Goal: Information Seeking & Learning: Learn about a topic

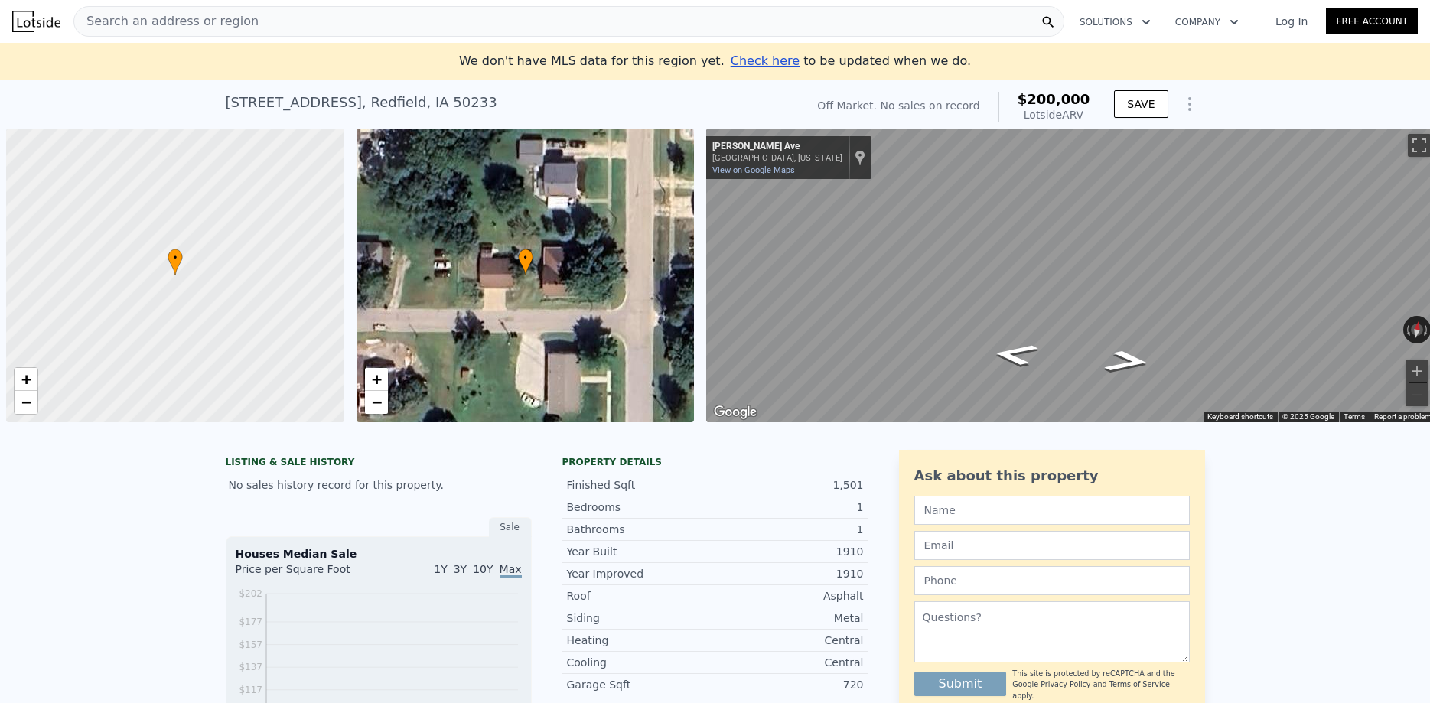
scroll to position [0, 6]
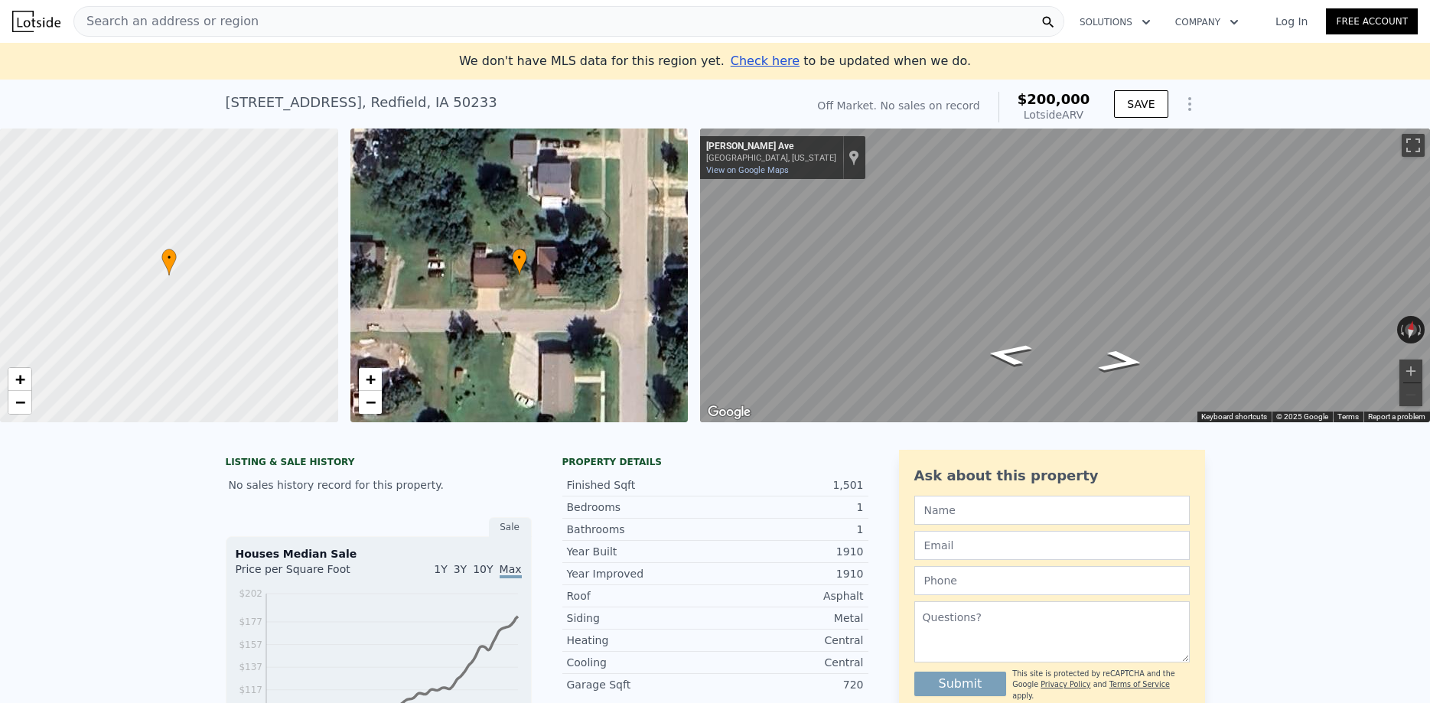
click at [271, 21] on div "Search an address or region" at bounding box center [568, 21] width 991 height 31
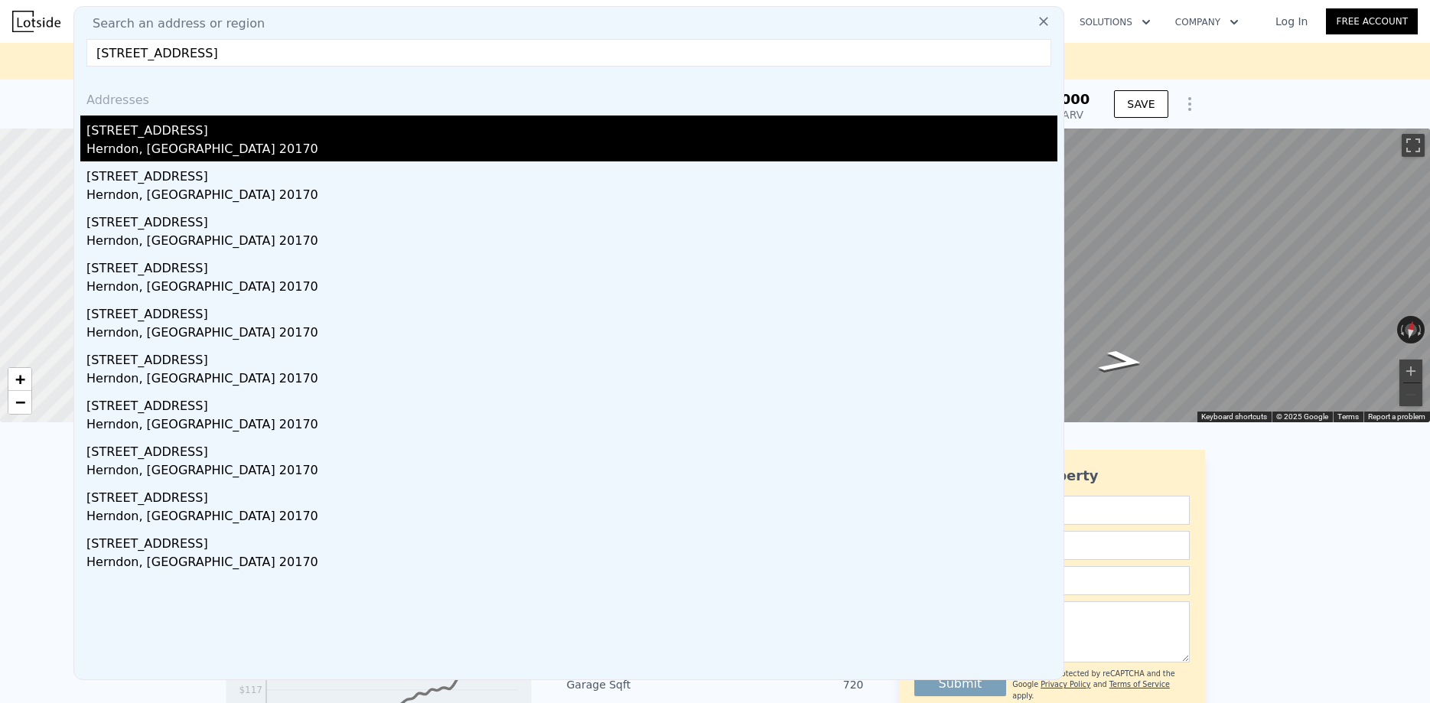
type input "1301 grant st herndon va"
click at [138, 146] on div "Herndon, VA 20170" at bounding box center [571, 150] width 971 height 21
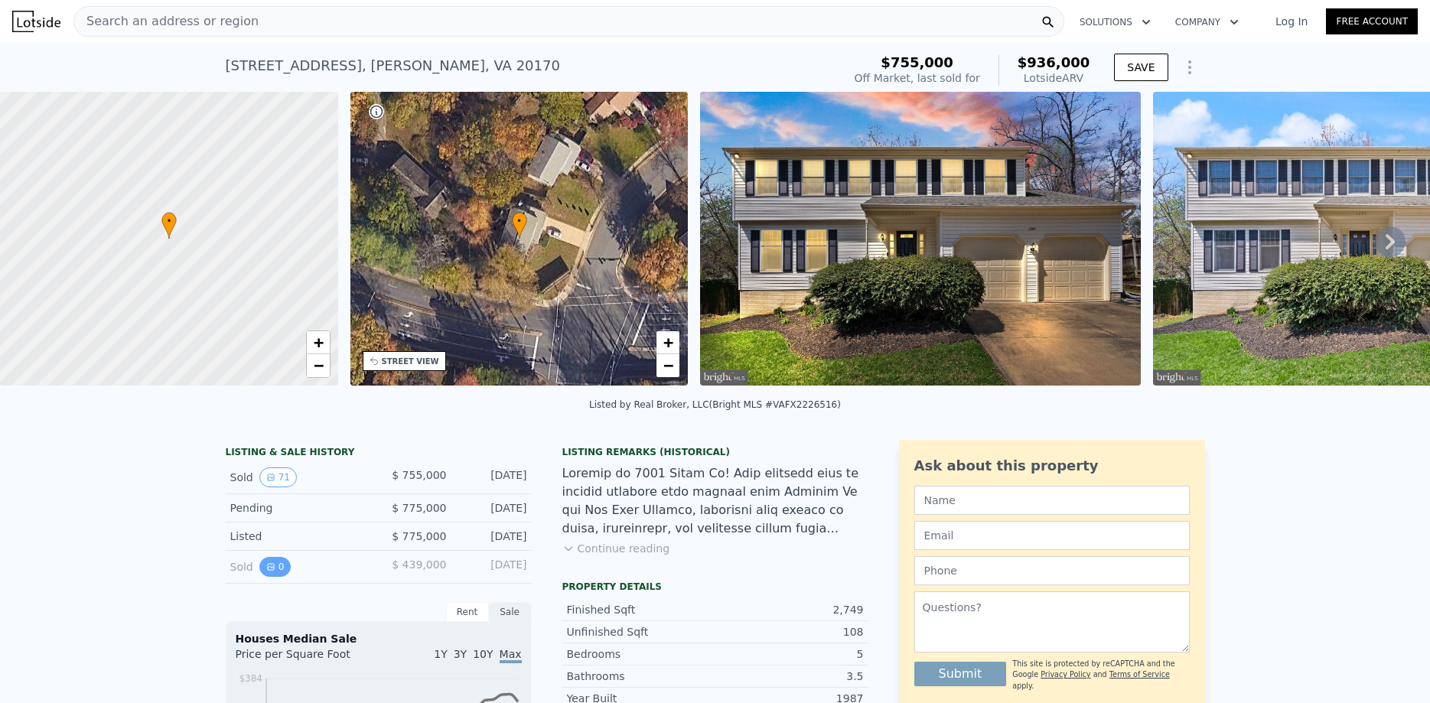
click at [267, 565] on icon "View historical data" at bounding box center [270, 566] width 9 height 9
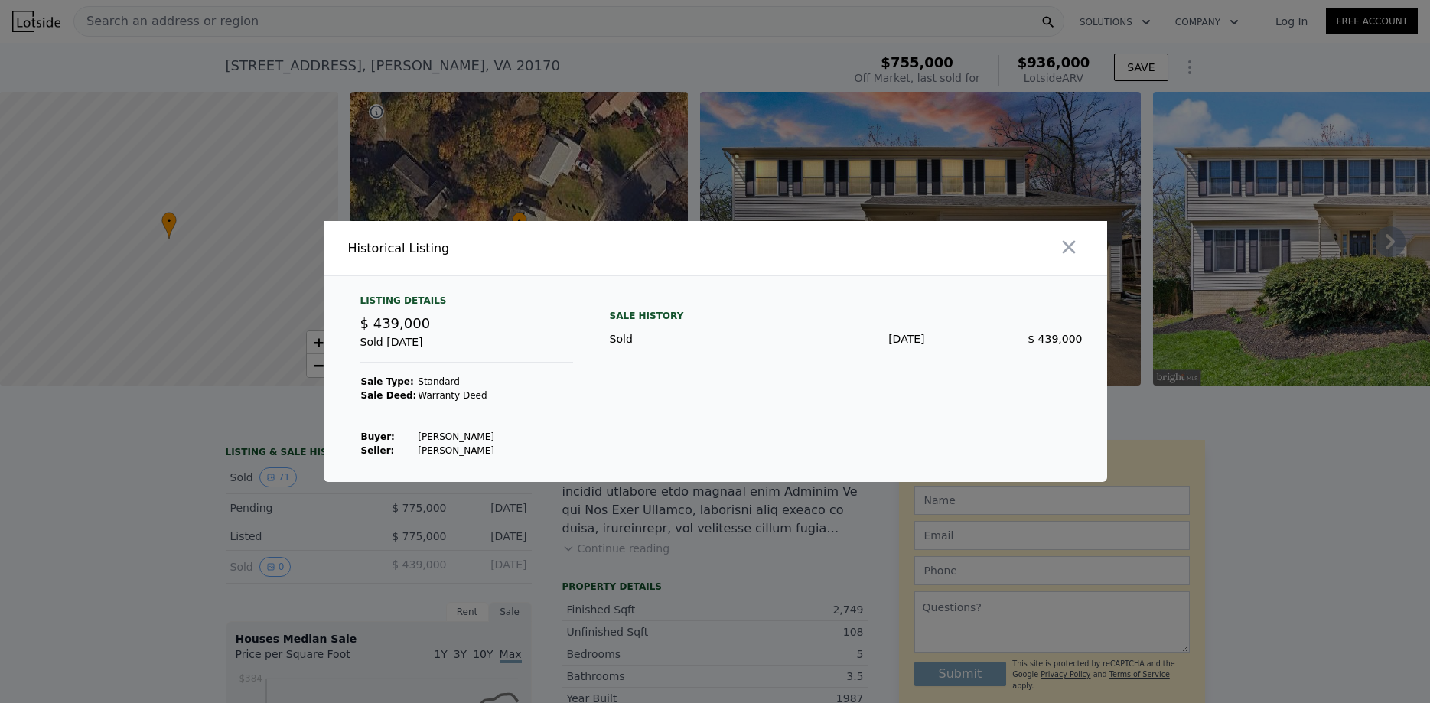
click at [191, 486] on div at bounding box center [715, 351] width 1430 height 703
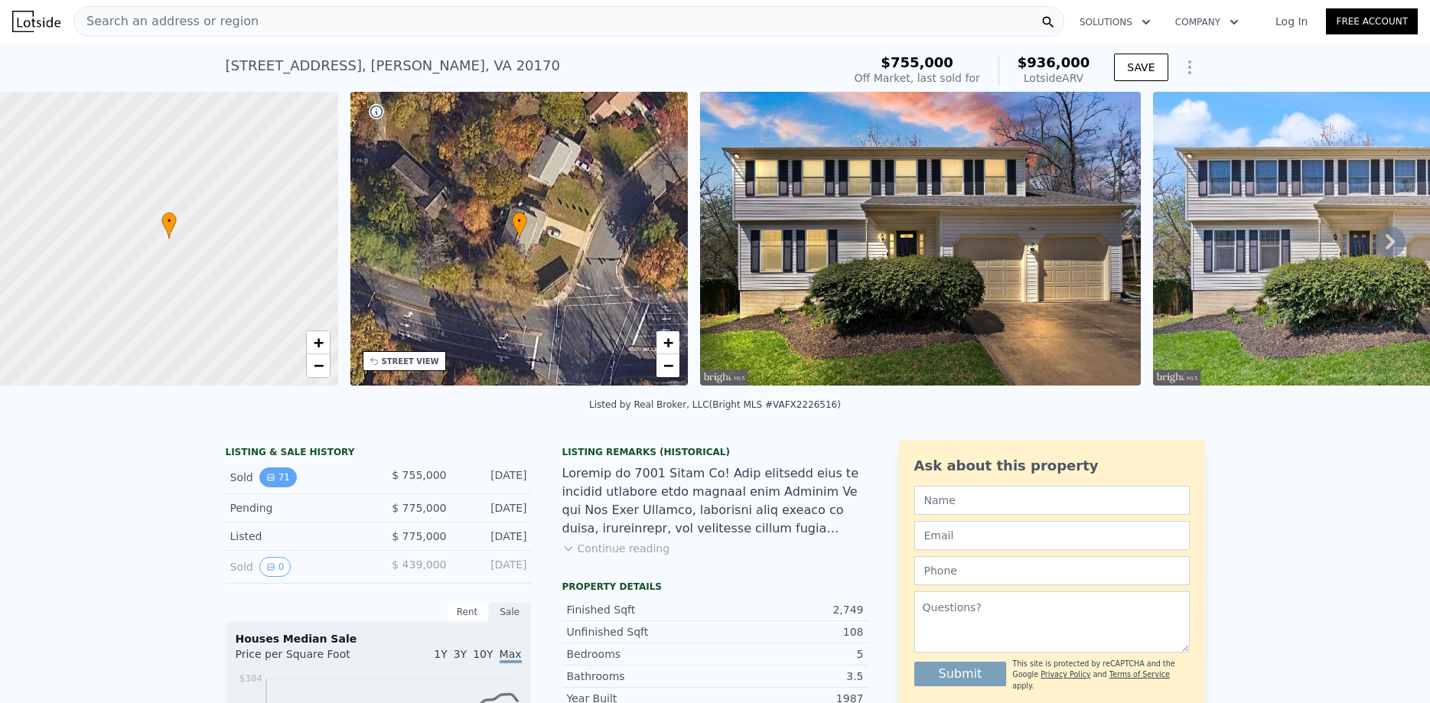
click at [271, 475] on icon "View historical data" at bounding box center [270, 477] width 9 height 9
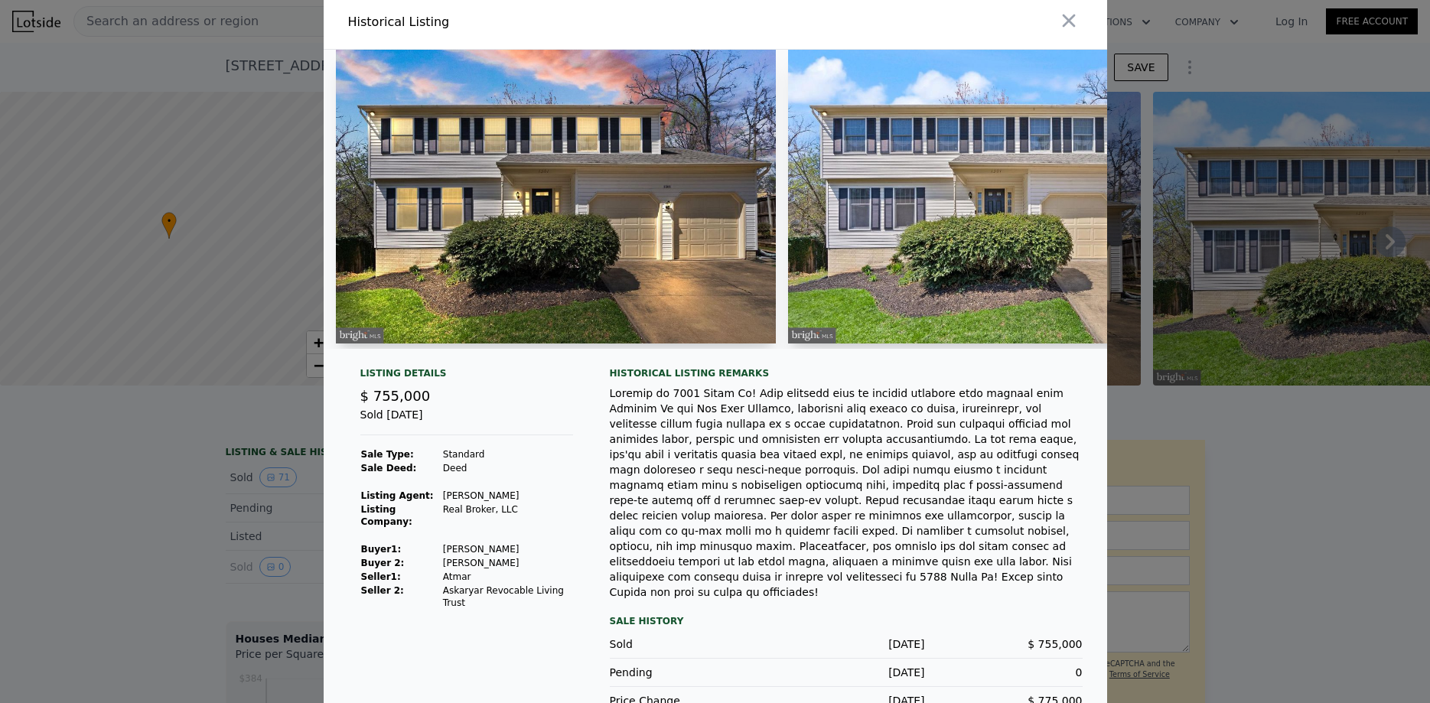
scroll to position [9, 0]
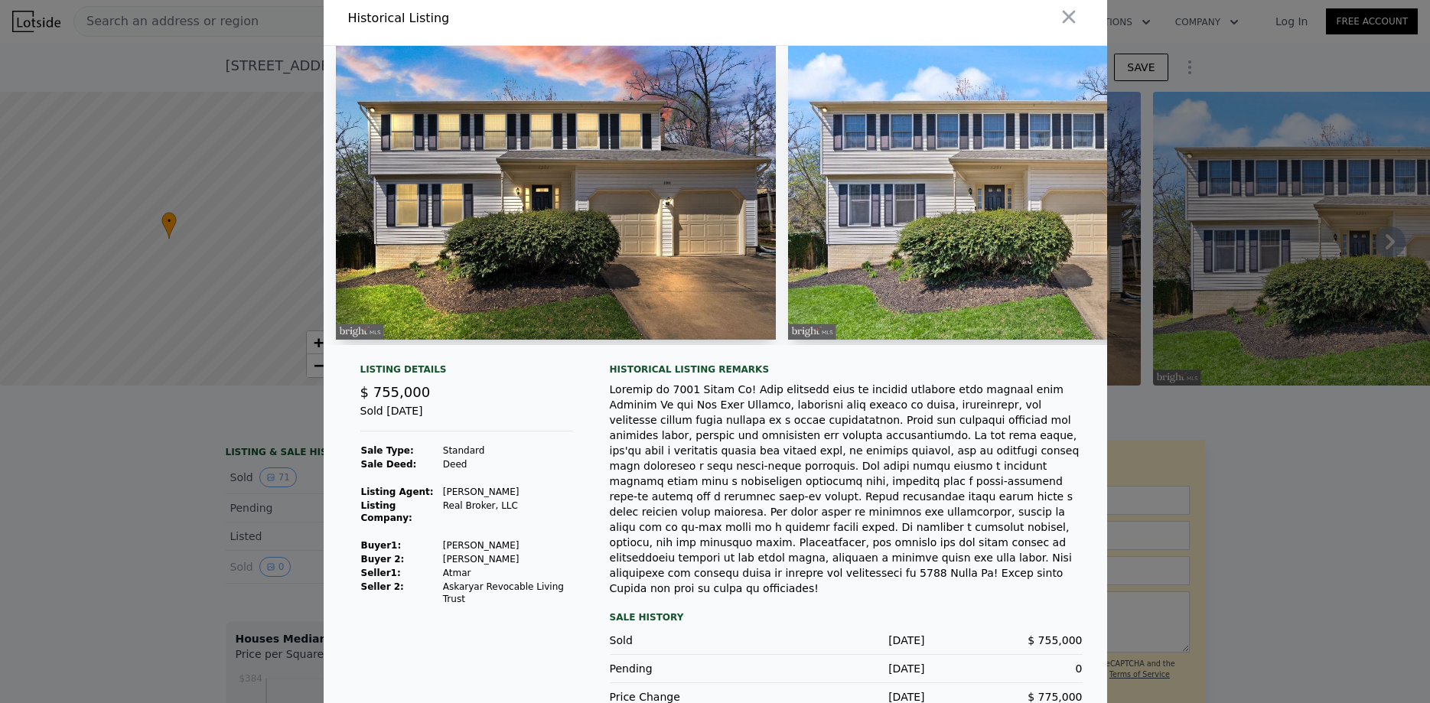
click at [966, 254] on img at bounding box center [1008, 193] width 441 height 294
click at [959, 160] on img at bounding box center [1008, 193] width 441 height 294
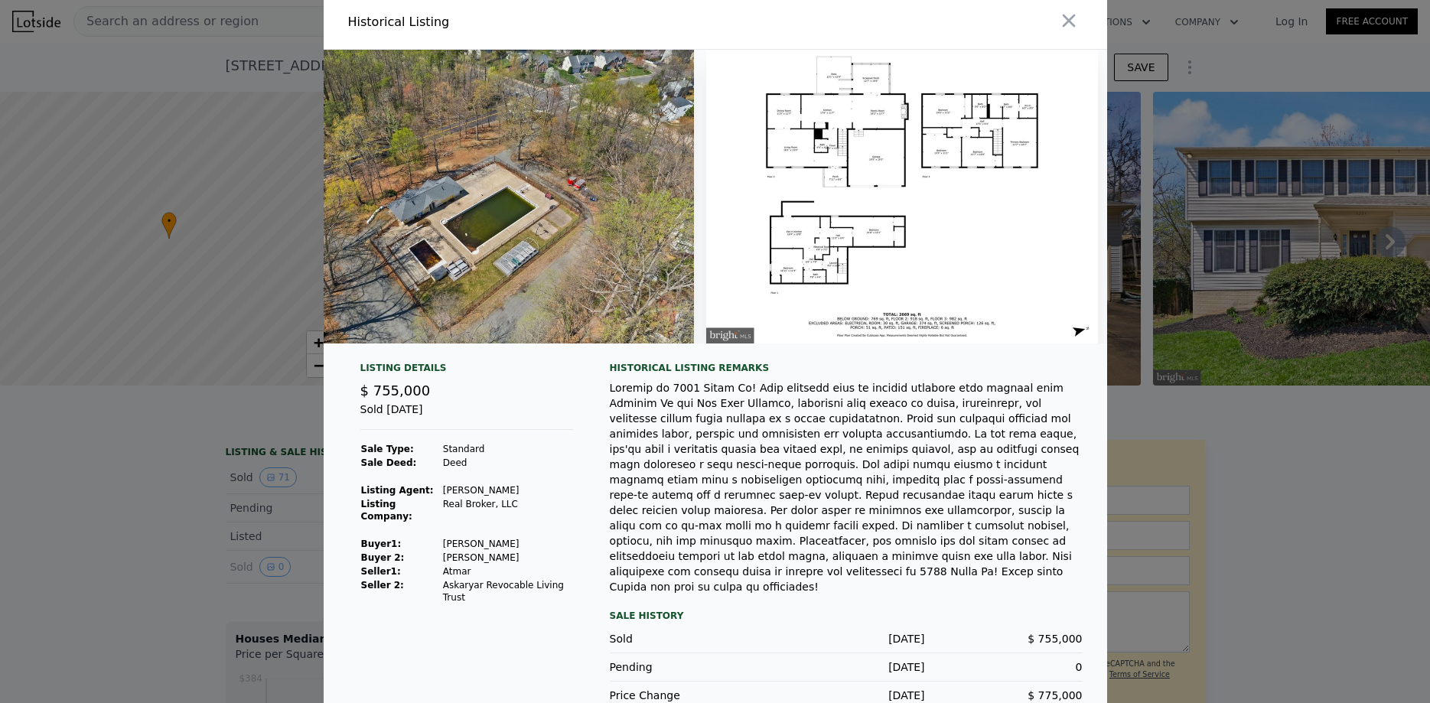
scroll to position [0, 29916]
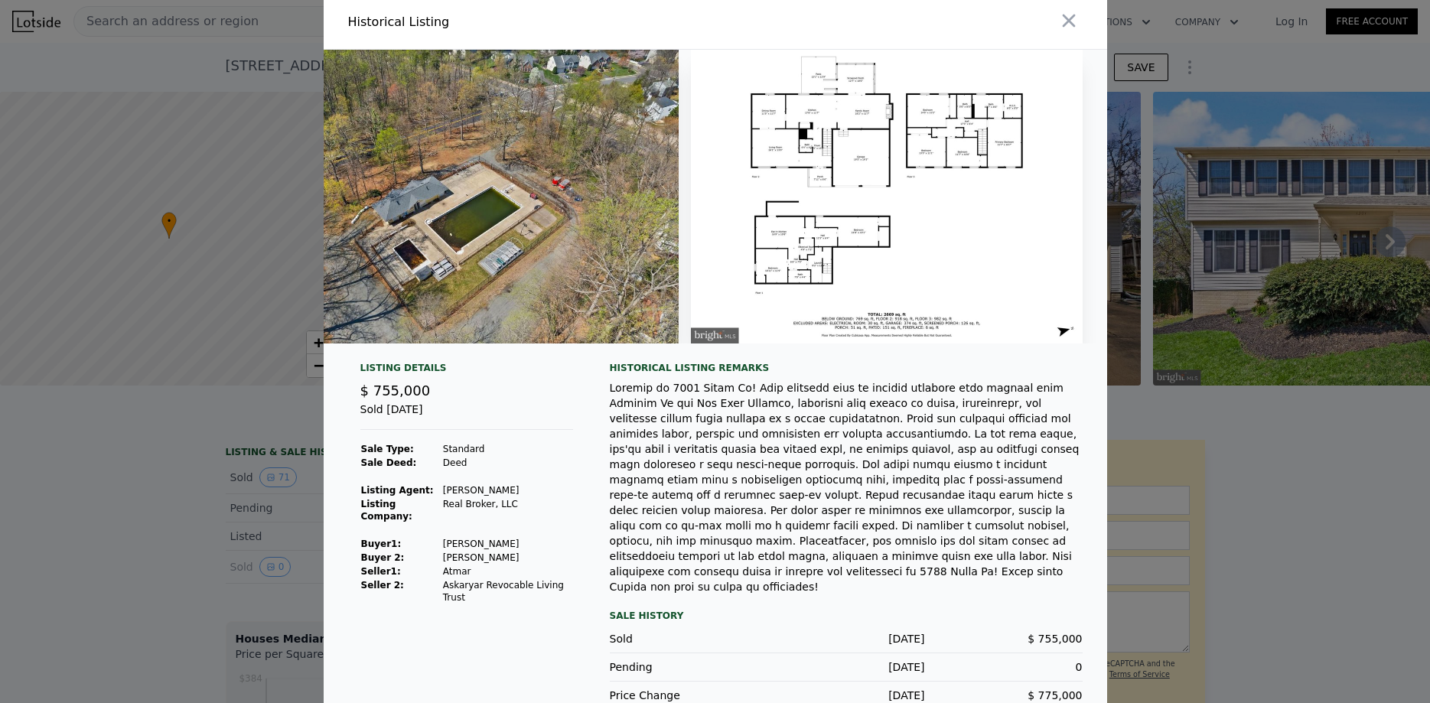
click at [879, 202] on img at bounding box center [887, 197] width 392 height 294
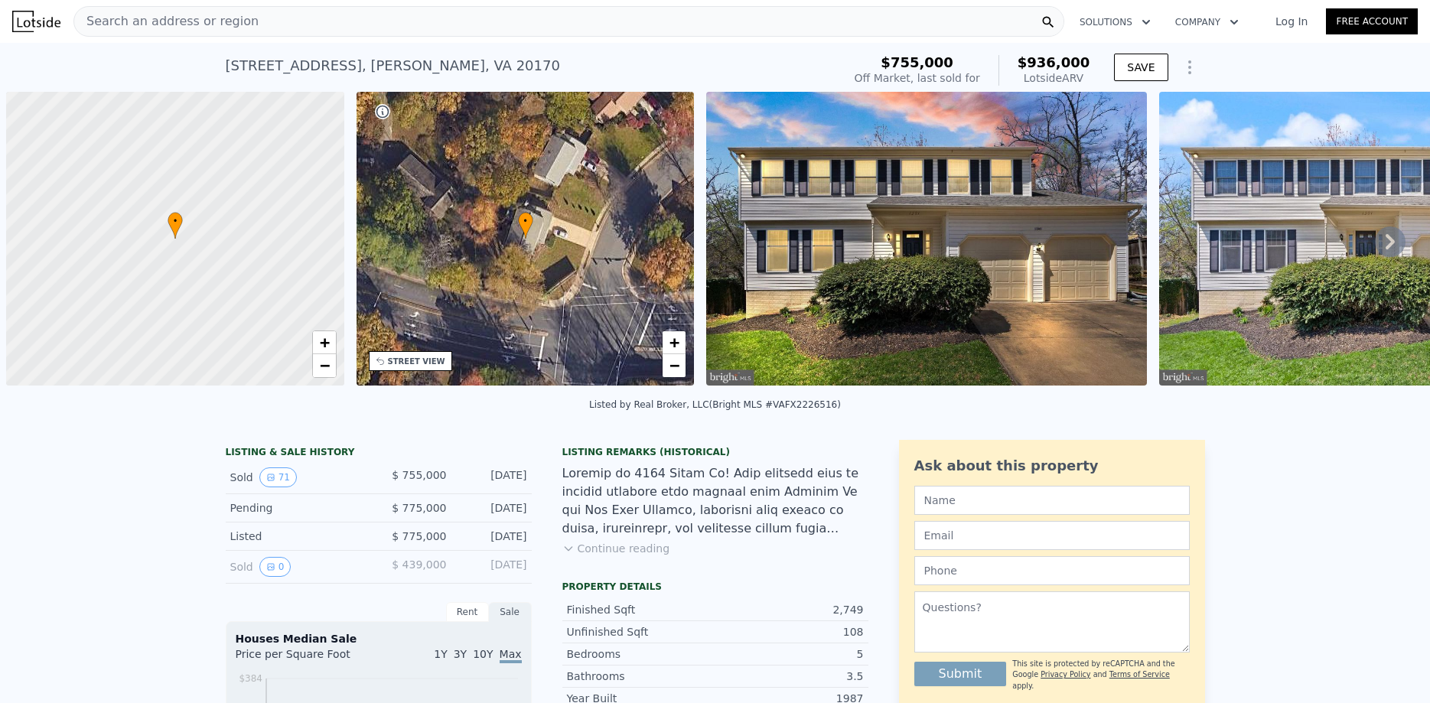
scroll to position [0, 6]
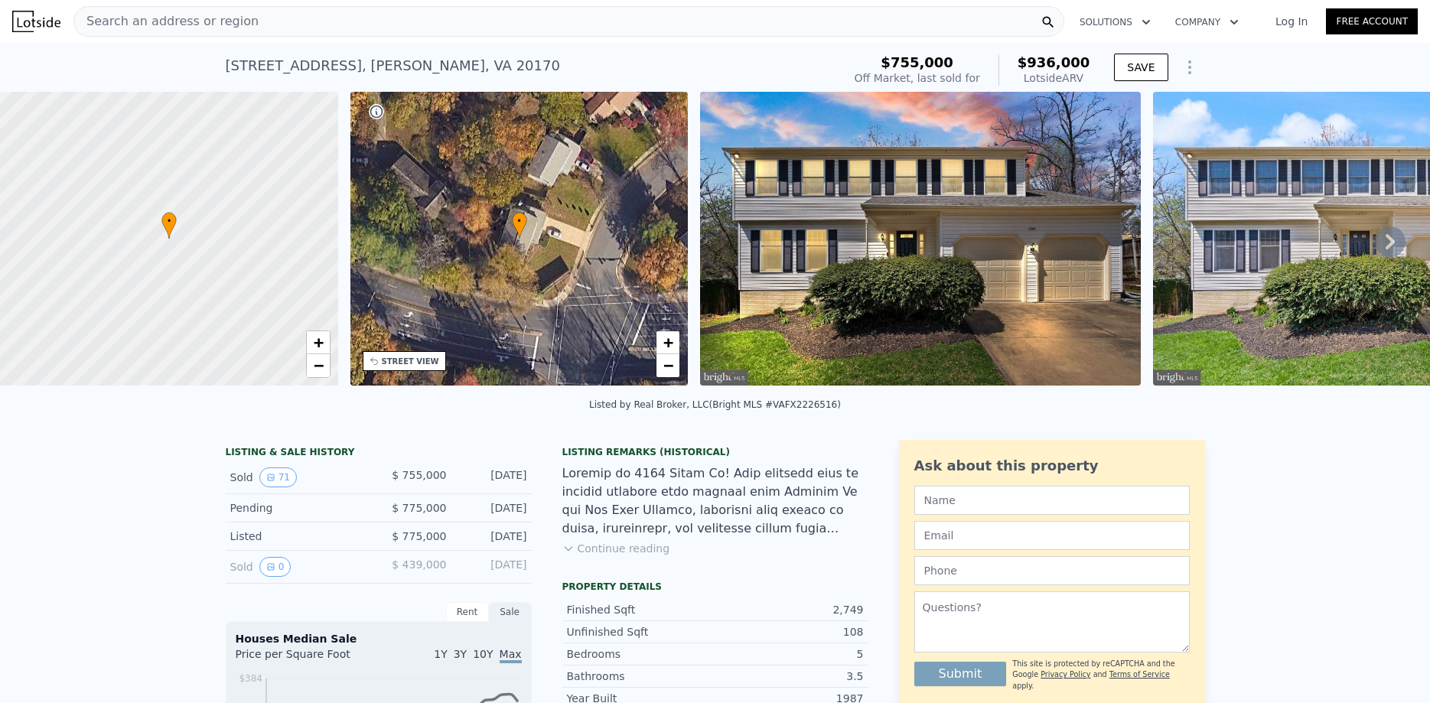
click at [200, 14] on span "Search an address or region" at bounding box center [166, 21] width 184 height 18
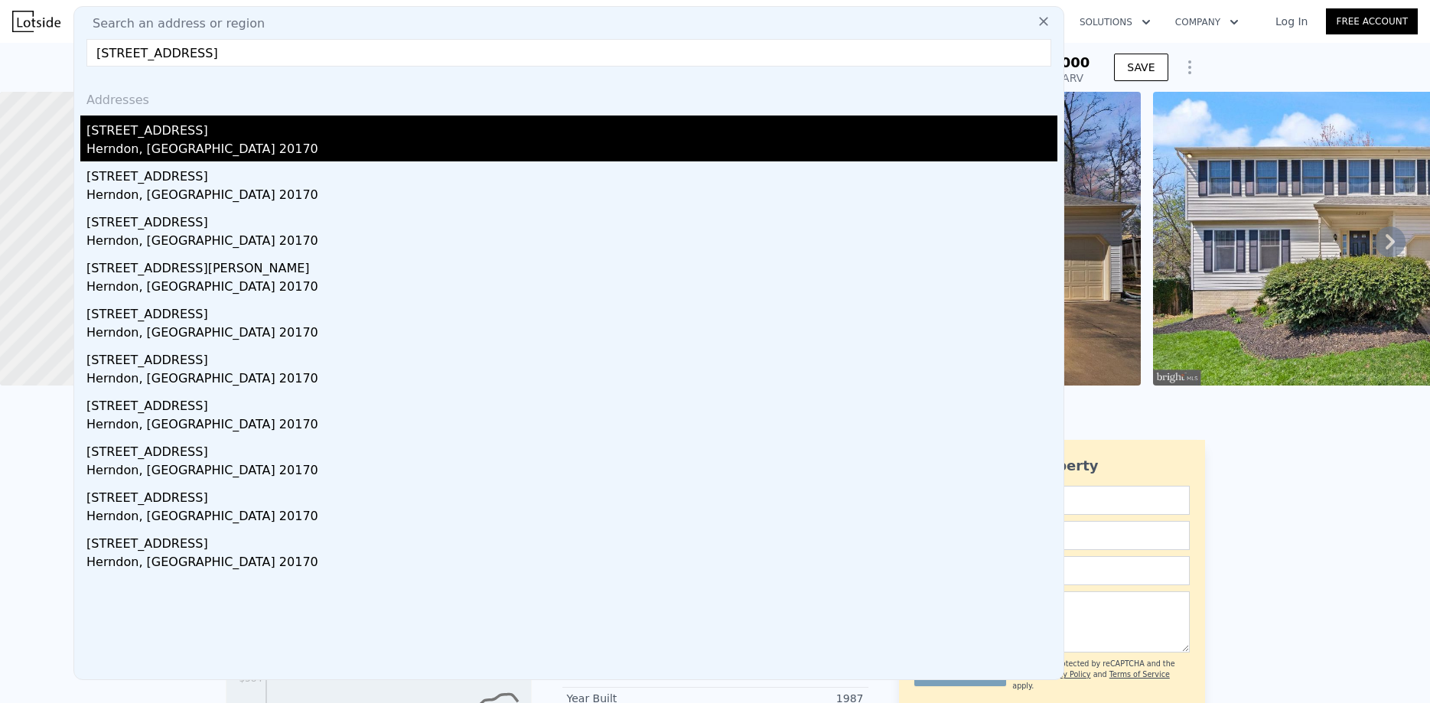
type input "[STREET_ADDRESS]"
click at [229, 138] on div "[STREET_ADDRESS]" at bounding box center [571, 128] width 971 height 24
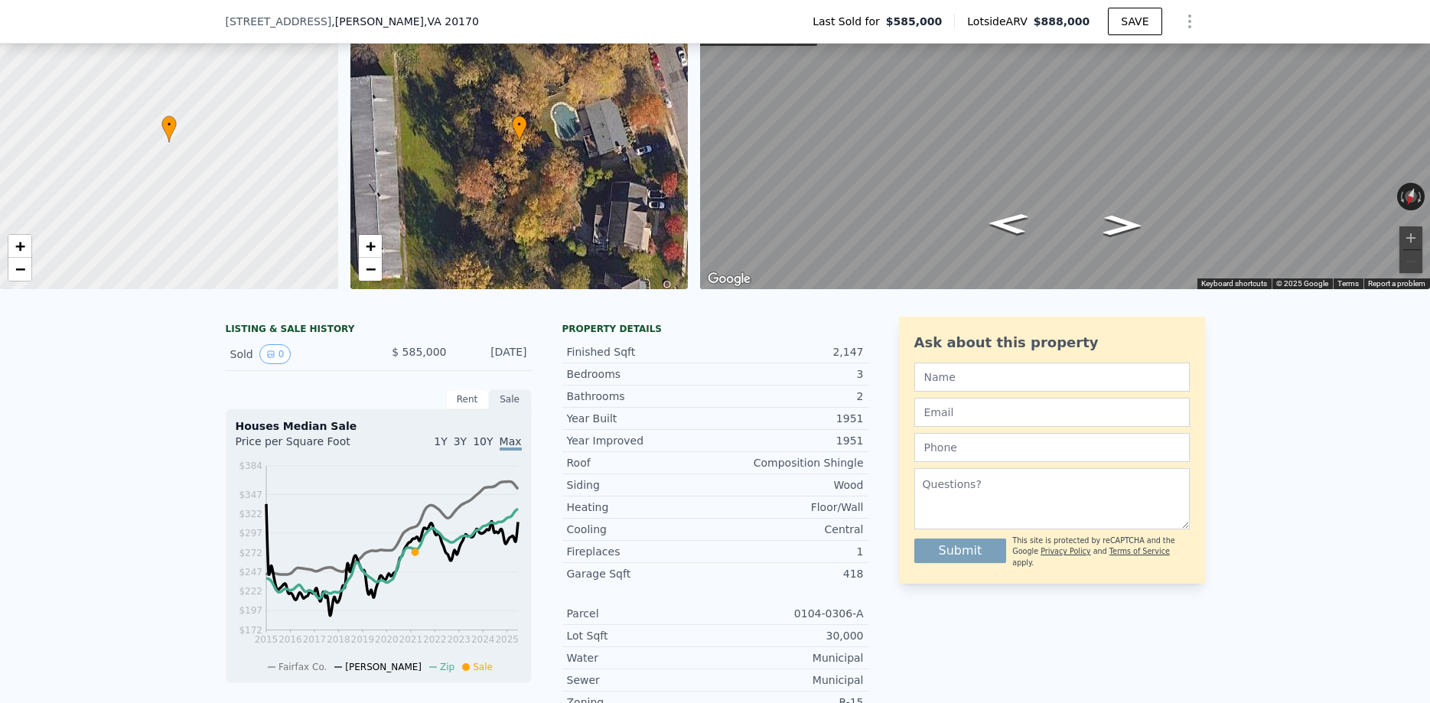
scroll to position [5, 0]
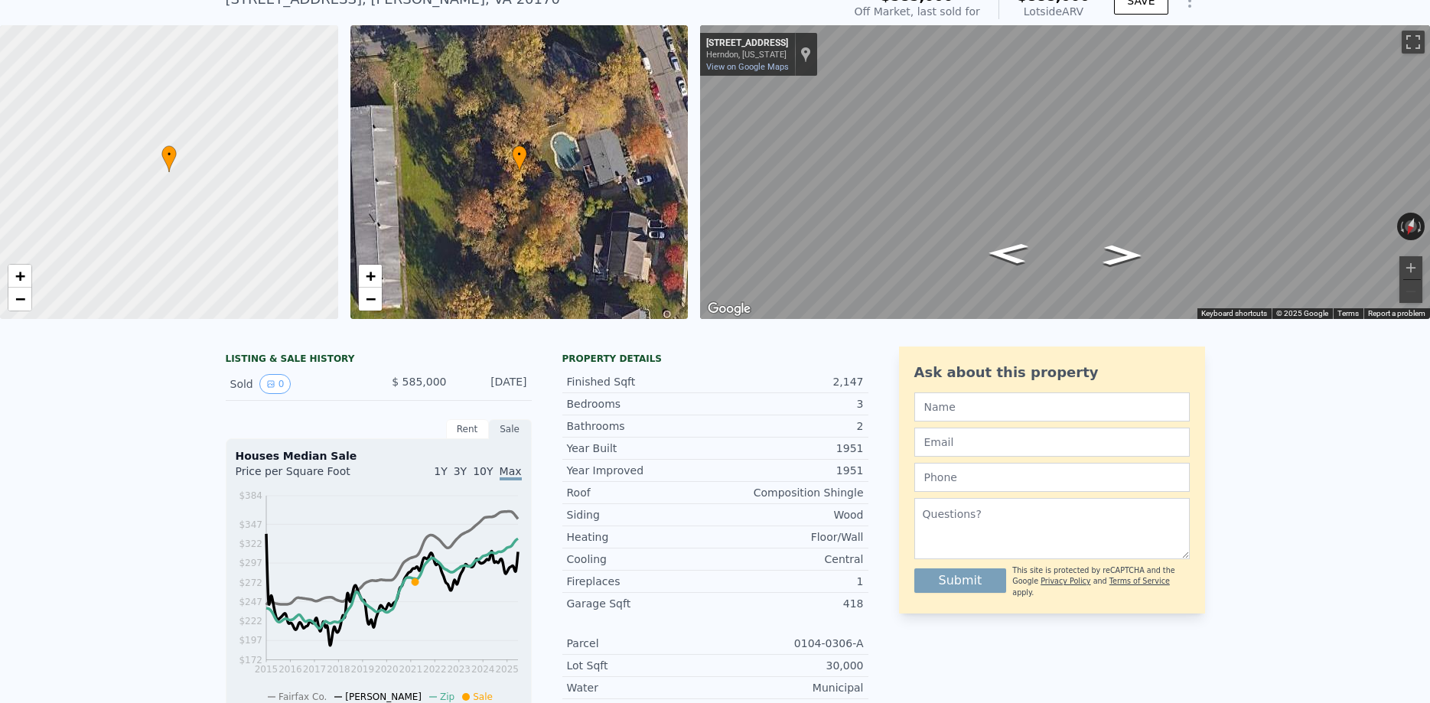
click at [275, 353] on div "LISTING & SALE HISTORY" at bounding box center [379, 360] width 306 height 15
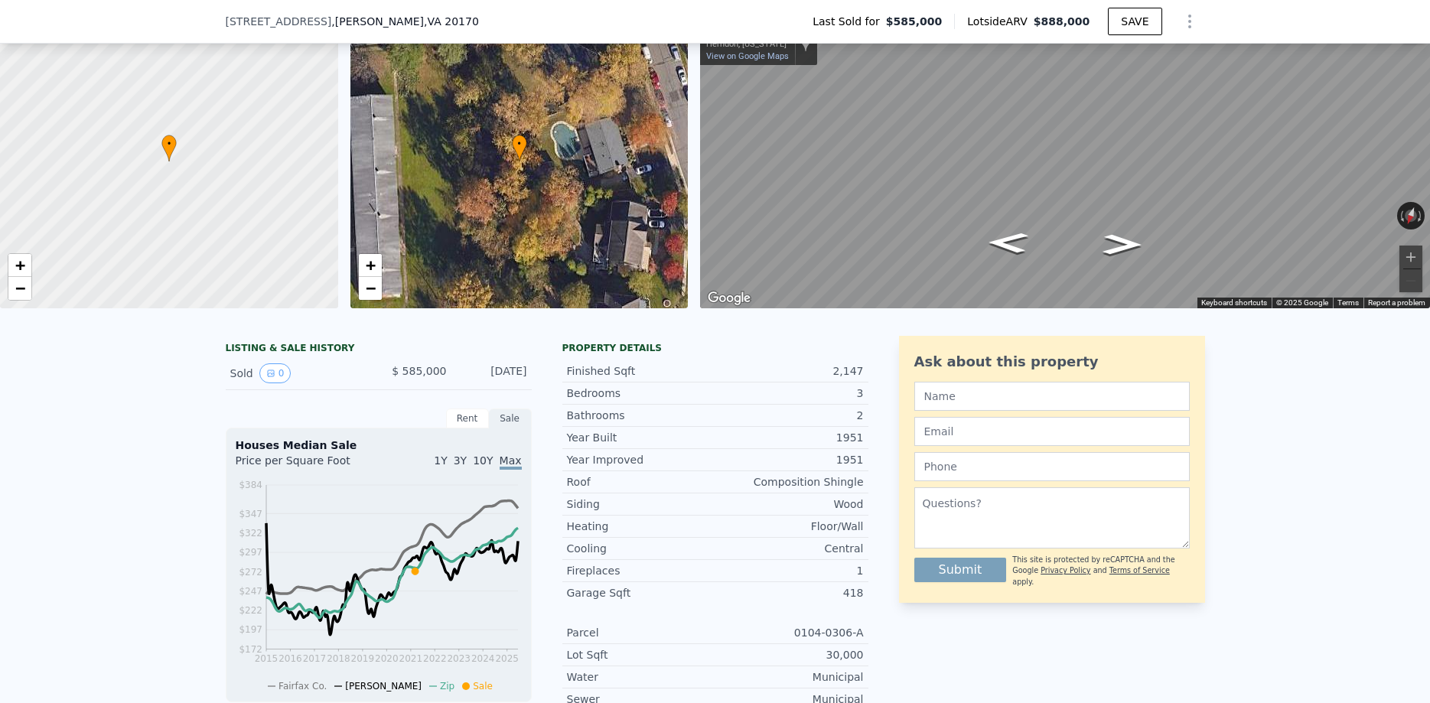
click at [138, 363] on div "LISTING & SALE HISTORY Sold 0 $ 585,000 [DATE] Rent Sale Rent over time Price p…" at bounding box center [715, 678] width 1430 height 709
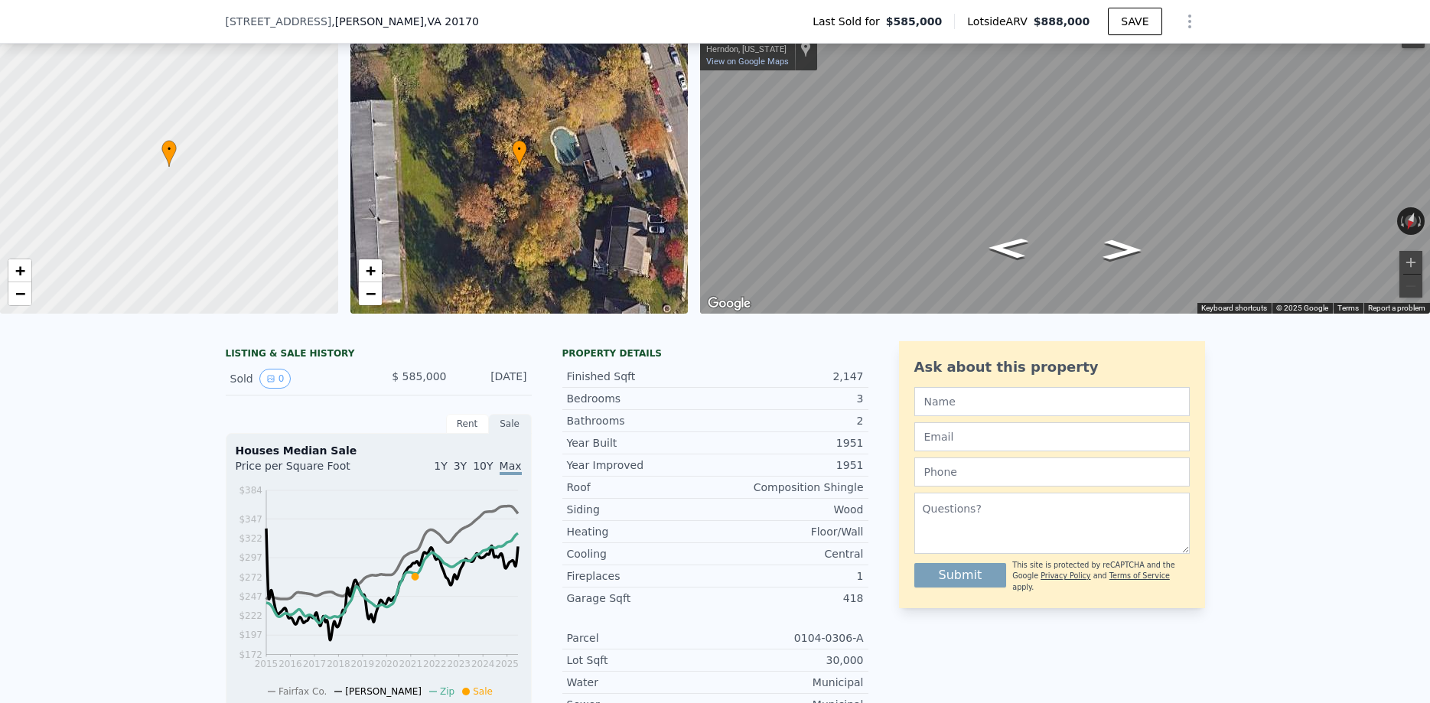
click at [277, 63] on div at bounding box center [169, 167] width 406 height 353
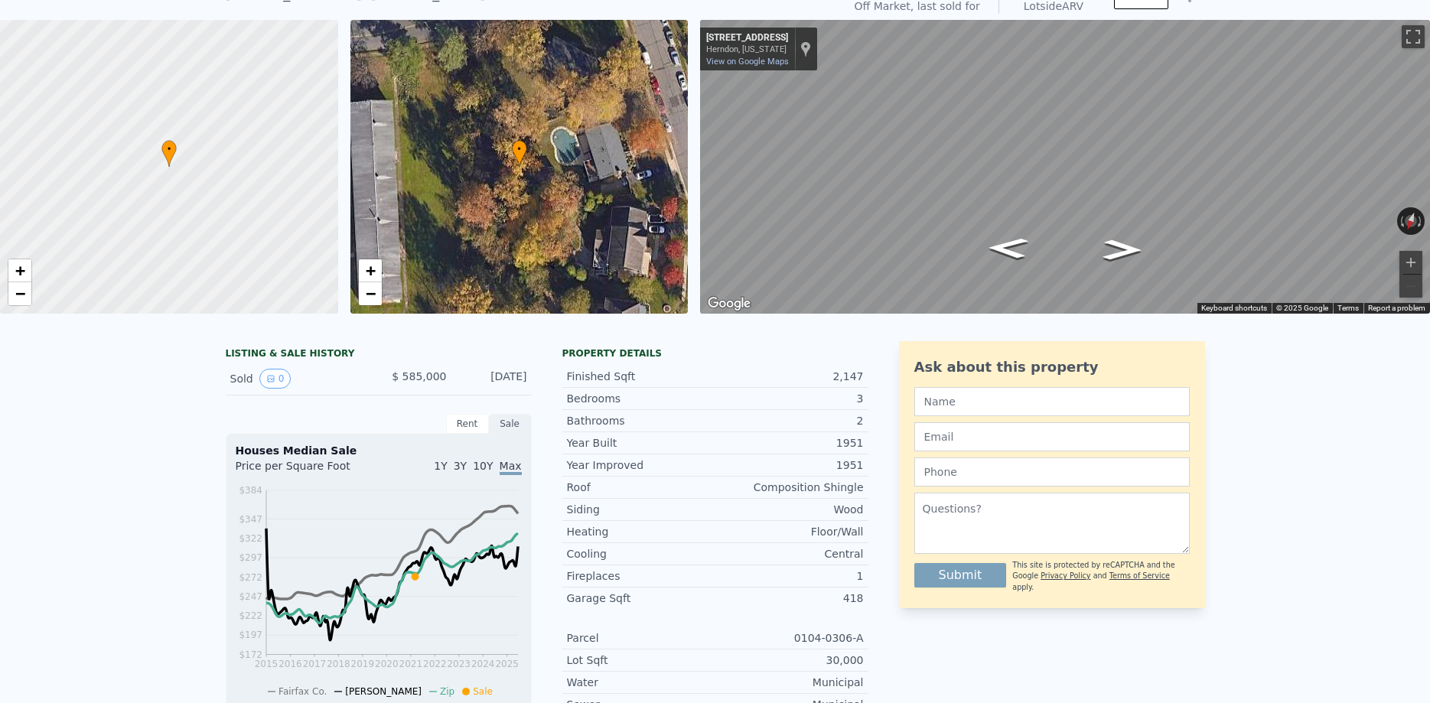
scroll to position [72, 0]
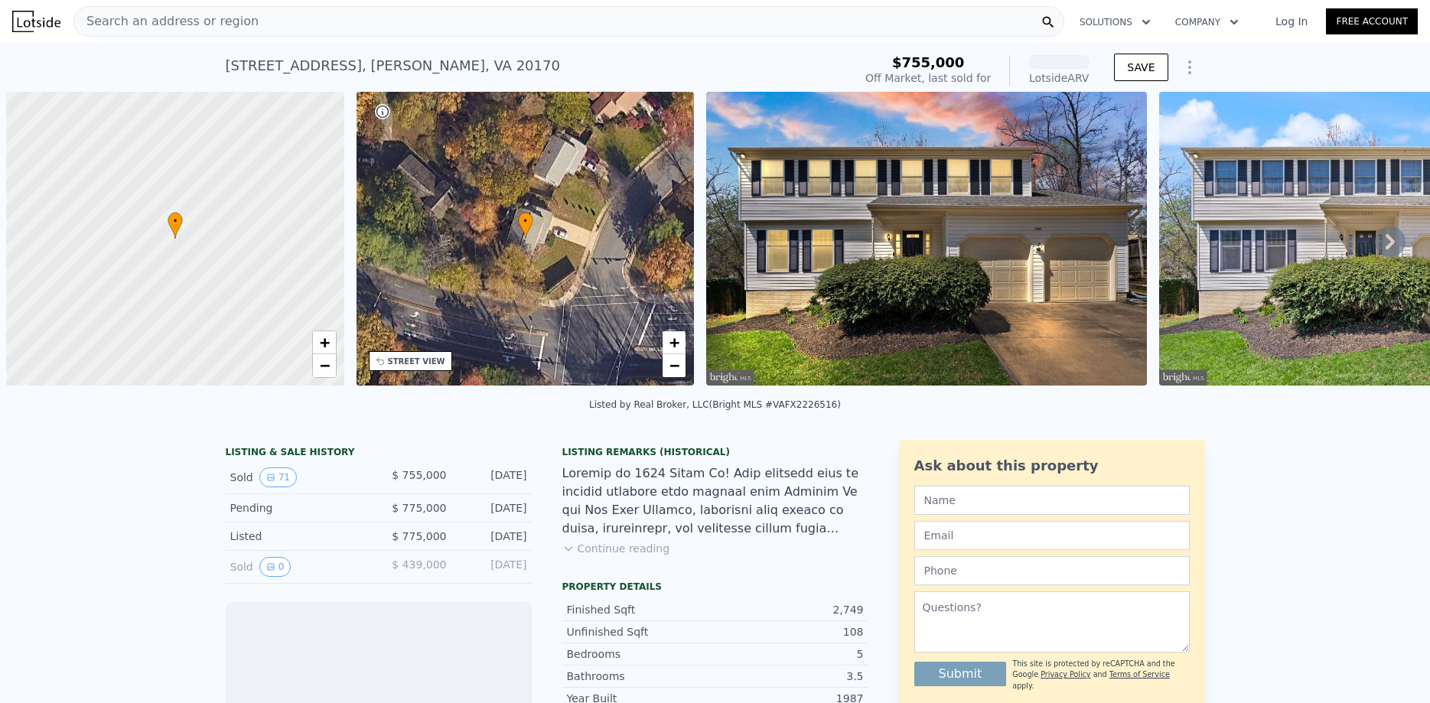
scroll to position [0, 6]
